Goal: Find specific page/section: Find specific page/section

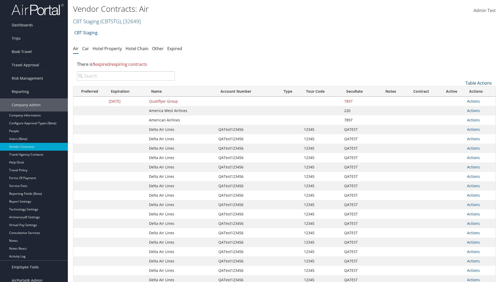
click at [478, 83] on link "Table Actions" at bounding box center [478, 83] width 26 height 6
click at [461, 118] on link "Page Length" at bounding box center [461, 117] width 69 height 9
click at [461, 109] on link "50" at bounding box center [461, 109] width 69 height 9
click at [478, 83] on link "Table Actions" at bounding box center [478, 83] width 26 height 6
click at [461, 118] on link "Page Length" at bounding box center [461, 117] width 69 height 9
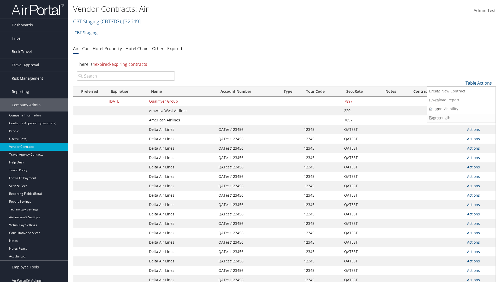
click at [461, 118] on link "100" at bounding box center [461, 118] width 69 height 9
click at [478, 83] on link "Table Actions" at bounding box center [478, 83] width 26 height 6
click at [461, 118] on link "Page Length" at bounding box center [461, 117] width 69 height 9
click at [461, 92] on link "10" at bounding box center [461, 91] width 69 height 9
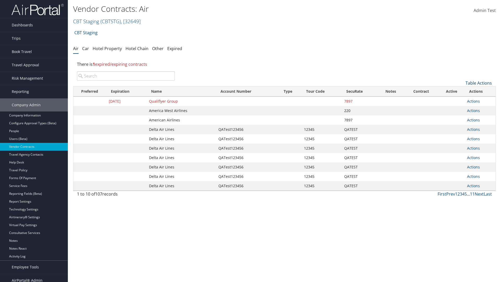
click at [478, 83] on link "Table Actions" at bounding box center [478, 83] width 26 height 6
click at [461, 118] on link "Page Length" at bounding box center [461, 117] width 69 height 9
click at [461, 100] on link "25" at bounding box center [461, 100] width 69 height 9
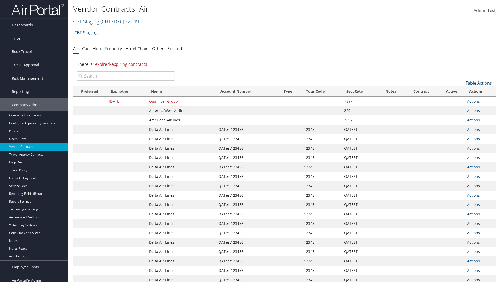
click at [478, 83] on link "Table Actions" at bounding box center [478, 83] width 26 height 6
click at [461, 109] on link "Column Visibility" at bounding box center [461, 108] width 69 height 9
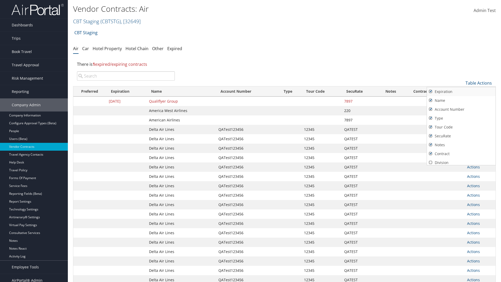
click at [461, 92] on link "Expiration" at bounding box center [461, 91] width 69 height 9
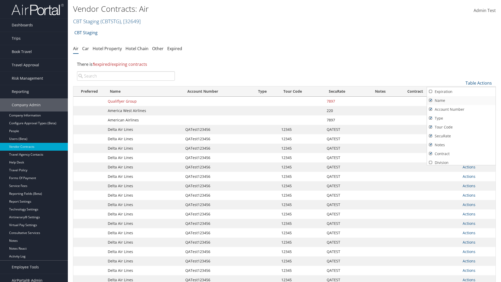
click at [461, 100] on link "Name" at bounding box center [461, 100] width 69 height 9
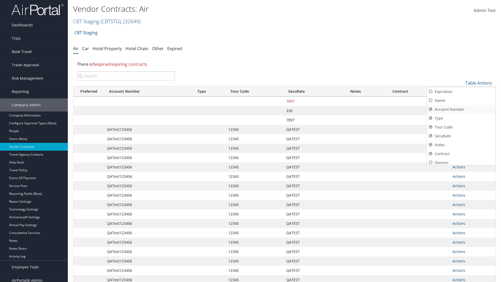
click at [461, 109] on link "Account Number" at bounding box center [461, 109] width 69 height 9
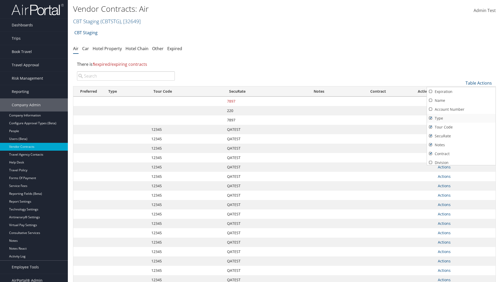
click at [461, 118] on link "Type" at bounding box center [461, 118] width 69 height 9
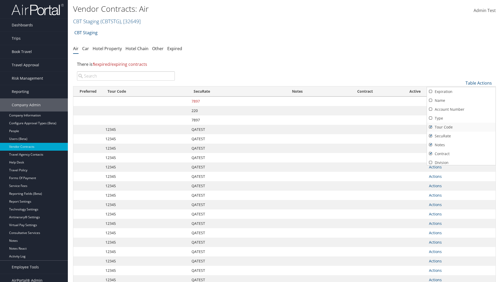
click at [461, 127] on link "Tour Code" at bounding box center [461, 127] width 69 height 9
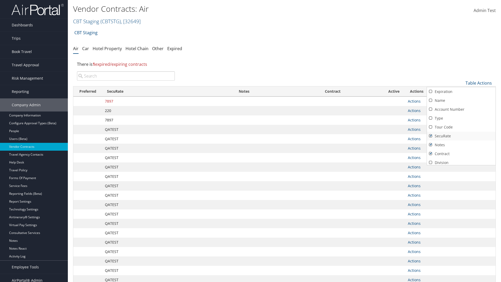
click at [461, 136] on link "SecuRate" at bounding box center [461, 135] width 69 height 9
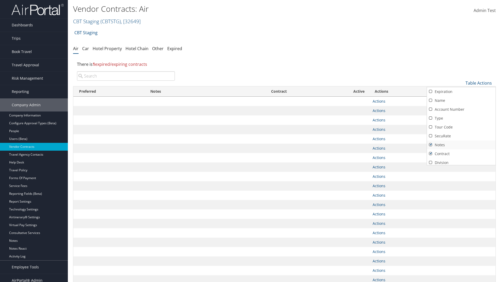
click at [461, 145] on link "Notes" at bounding box center [461, 144] width 69 height 9
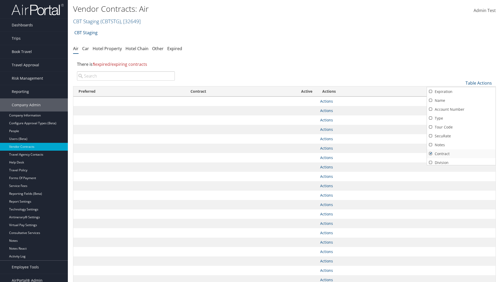
click at [461, 154] on link "Contract" at bounding box center [461, 153] width 69 height 9
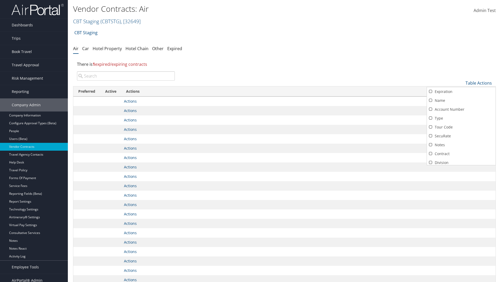
click at [461, 167] on link "Active" at bounding box center [461, 171] width 69 height 9
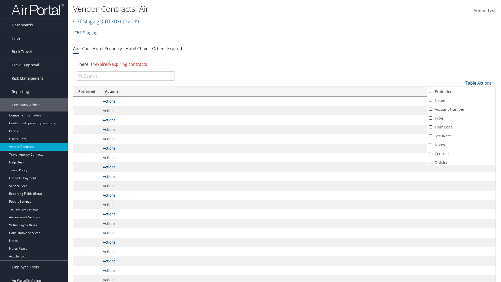
scroll to position [45, 0]
click at [461, 51] on link "Expiration" at bounding box center [461, 46] width 69 height 9
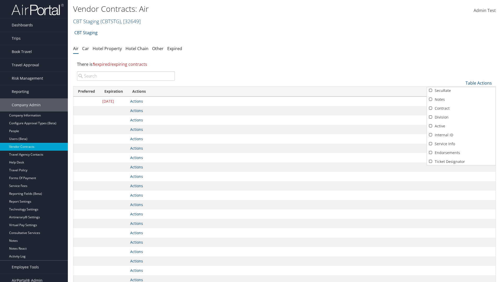
scroll to position [0, 0]
click at [461, 100] on link "Name" at bounding box center [461, 100] width 69 height 9
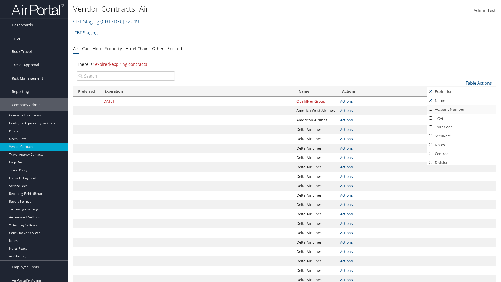
click at [461, 109] on link "Account Number" at bounding box center [461, 109] width 69 height 9
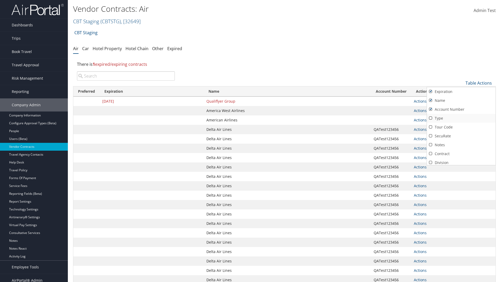
click at [461, 118] on link "Type" at bounding box center [461, 118] width 69 height 9
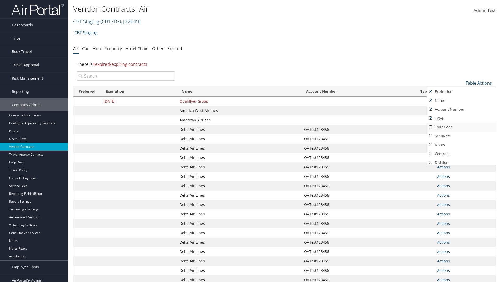
click at [461, 127] on link "Tour Code" at bounding box center [461, 127] width 69 height 9
